Goal: Task Accomplishment & Management: Use online tool/utility

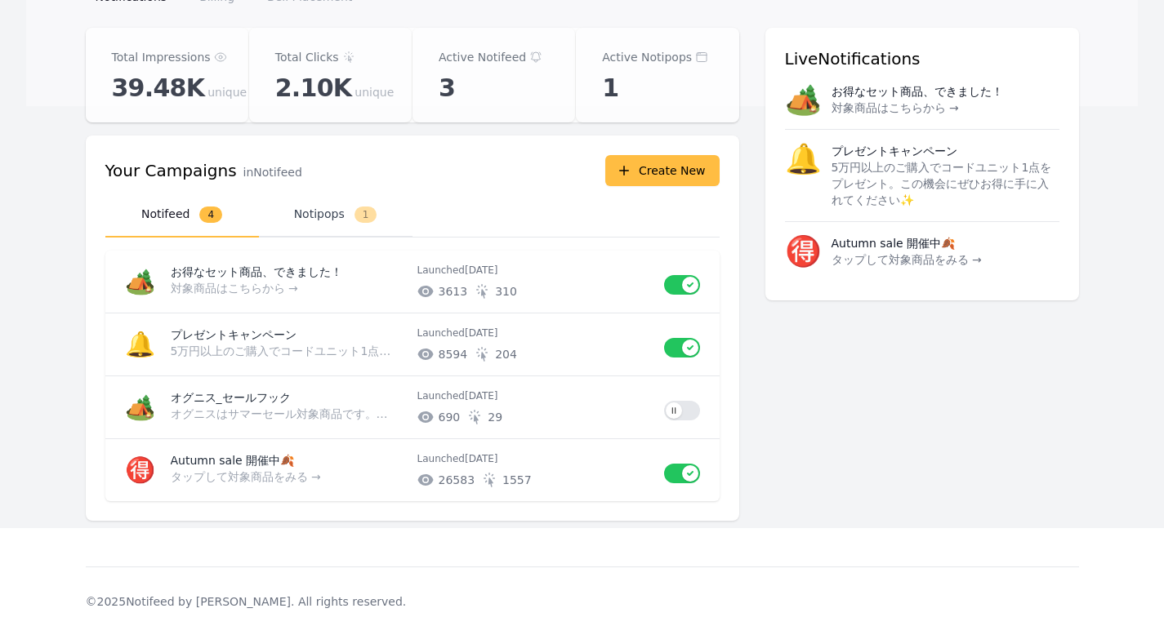
click at [354, 213] on span "1" at bounding box center [365, 215] width 23 height 16
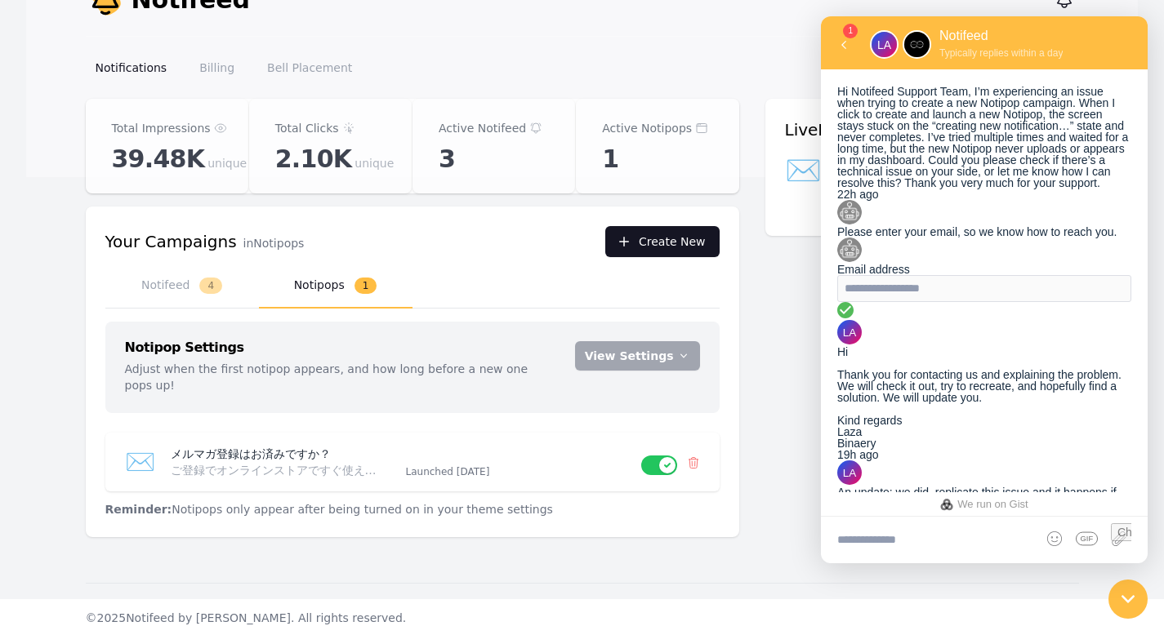
scroll to position [545, 0]
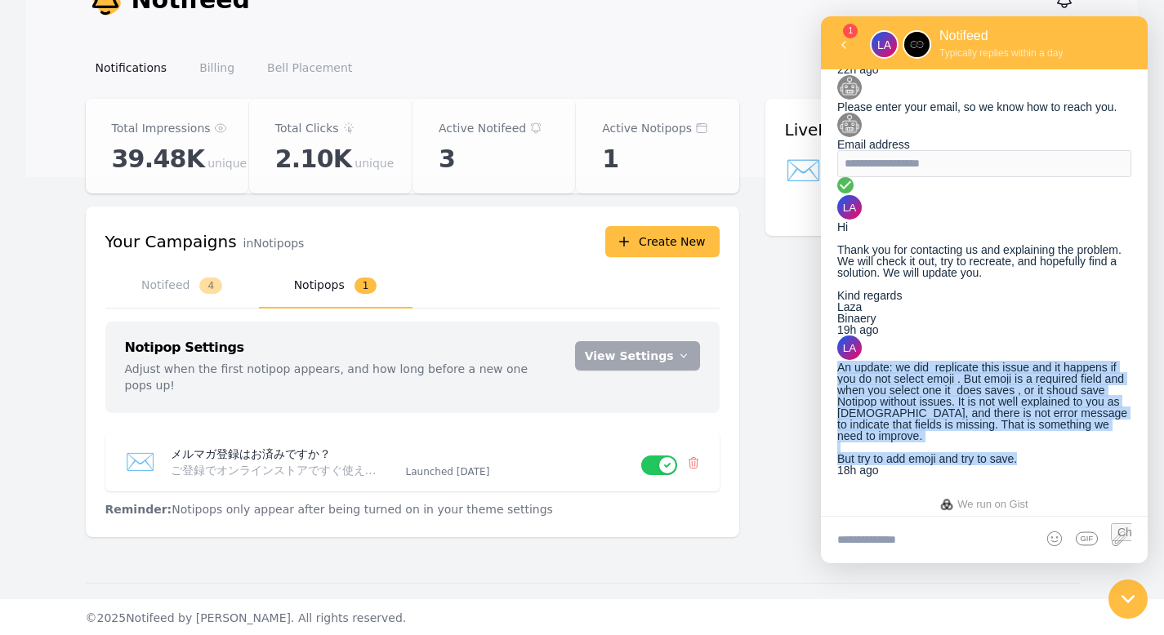
drag, startPoint x: 884, startPoint y: 256, endPoint x: 1111, endPoint y: 437, distance: 290.0
click at [1111, 437] on div "An update: we did replicate this issue and it happens if you do not select emoj…" at bounding box center [984, 400] width 294 height 129
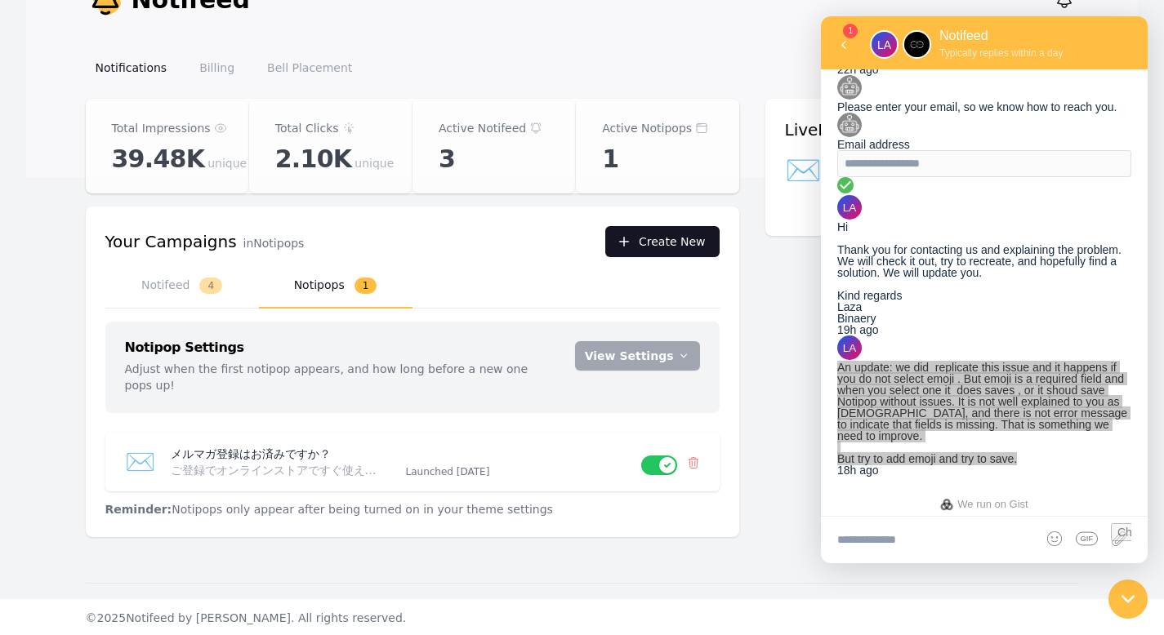
click at [639, 234] on button "Create New" at bounding box center [662, 241] width 114 height 31
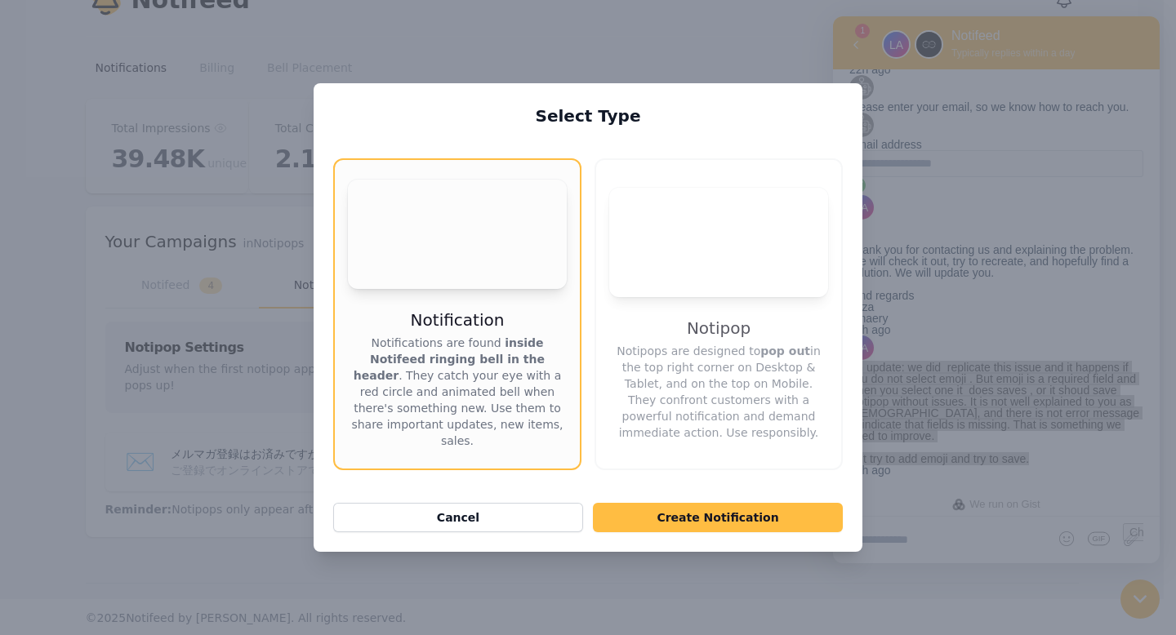
click at [719, 343] on p "Notipops are designed to pop out in the top right corner on Desktop & Tablet, a…" at bounding box center [718, 392] width 219 height 98
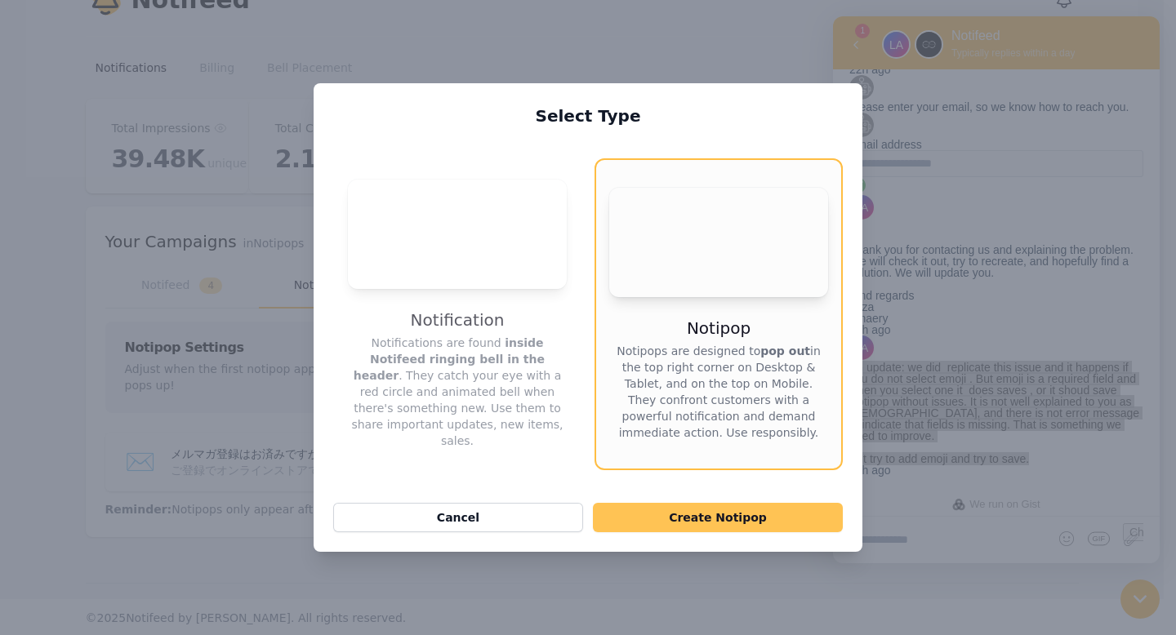
click at [686, 503] on button "Create Notipop" at bounding box center [718, 517] width 250 height 29
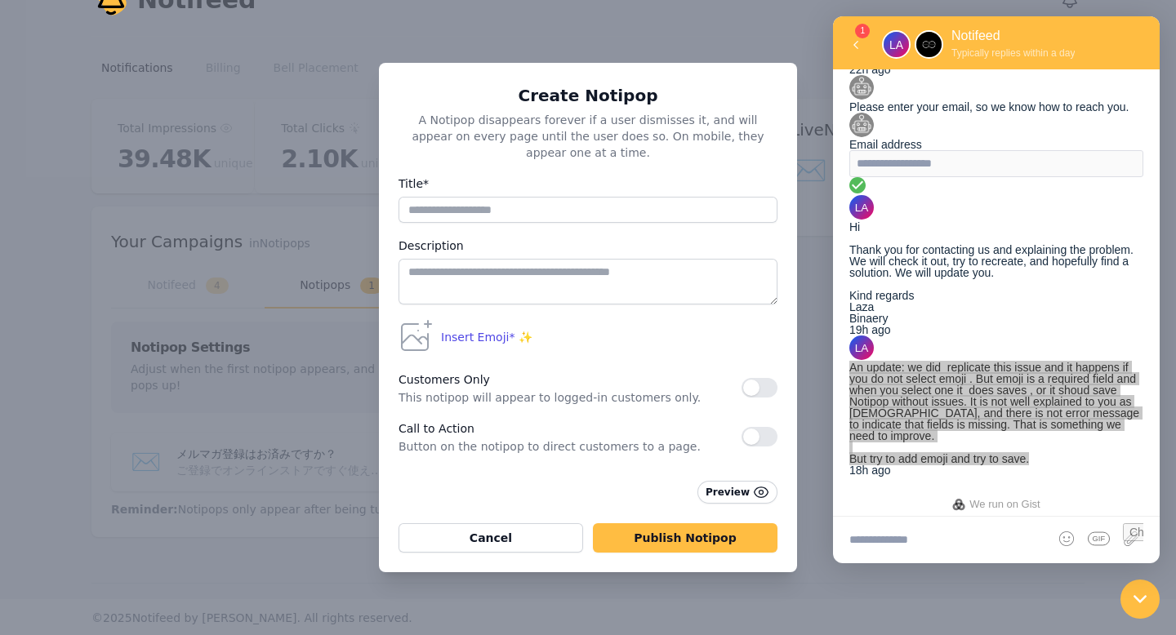
click at [550, 183] on label "Title*" at bounding box center [587, 184] width 379 height 20
click at [550, 197] on input "Title*" at bounding box center [587, 210] width 379 height 26
click at [549, 197] on input "Title*" at bounding box center [587, 210] width 379 height 26
click at [545, 199] on input "Title*" at bounding box center [587, 210] width 379 height 26
type input "**********"
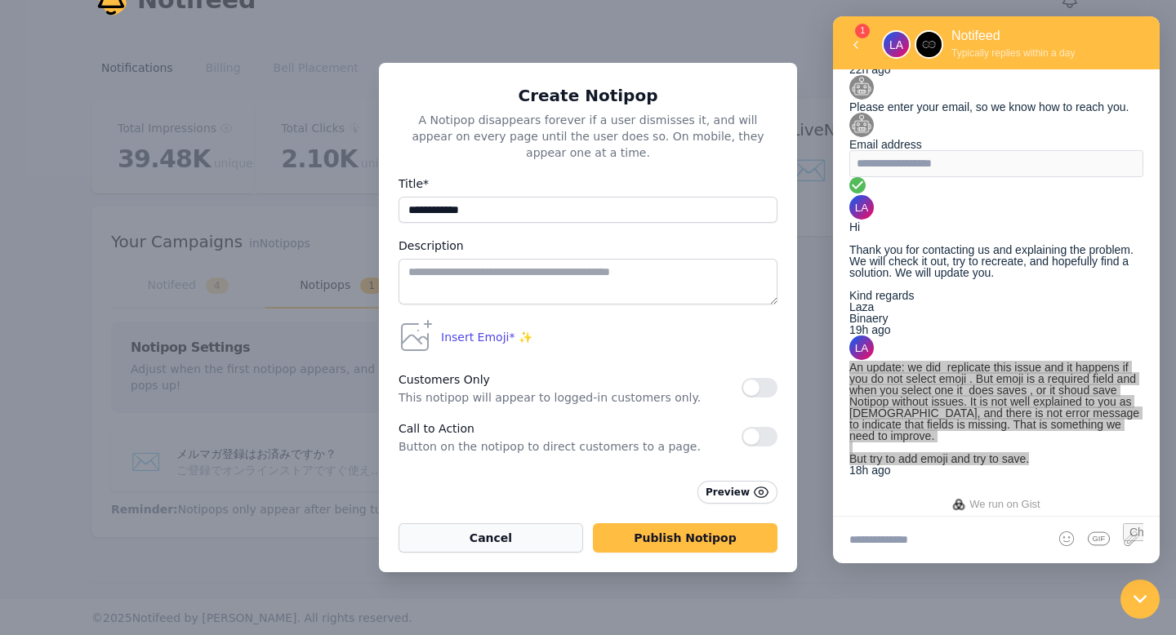
click at [484, 536] on button "Cancel" at bounding box center [490, 537] width 185 height 29
